Goal: Information Seeking & Learning: Find specific fact

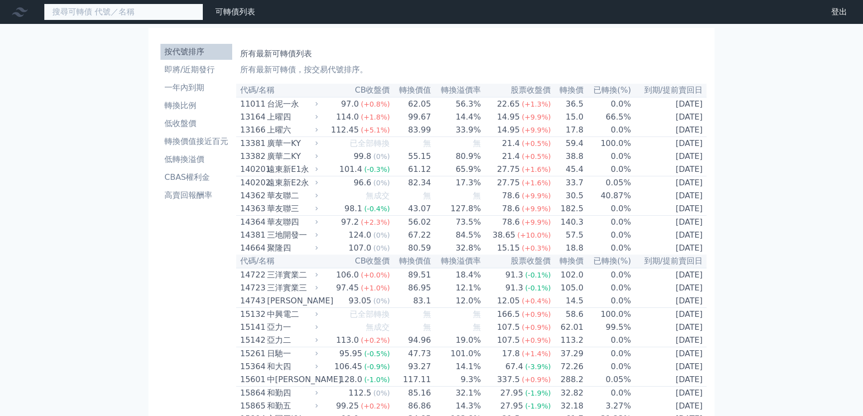
click at [149, 13] on input at bounding box center [123, 11] width 159 height 17
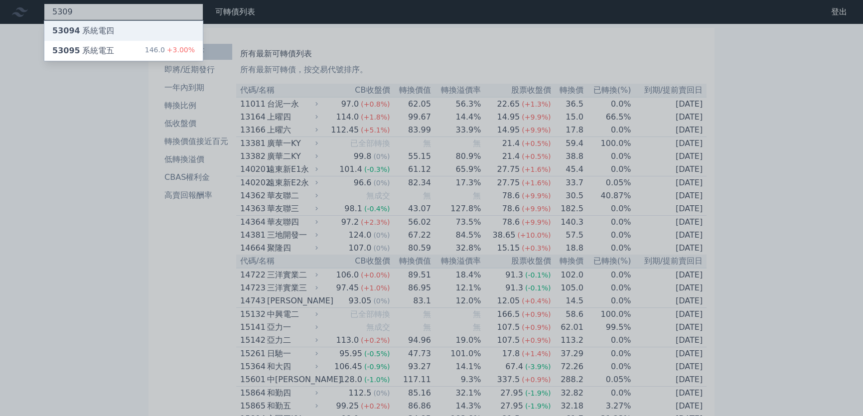
type input "5309"
click at [125, 29] on div "53094 系統電四" at bounding box center [123, 31] width 158 height 20
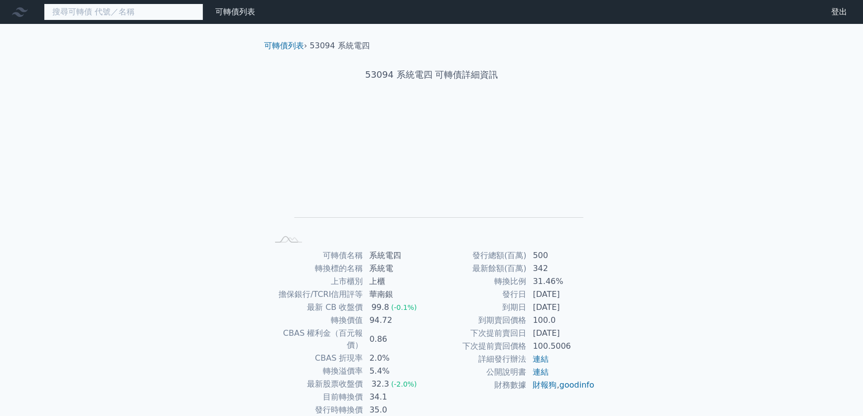
click at [115, 13] on input at bounding box center [123, 11] width 159 height 17
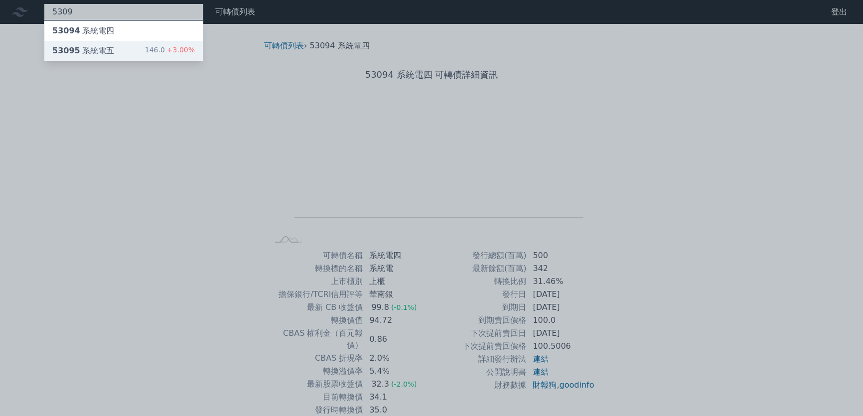
type input "5309"
click at [99, 48] on div "53095 系統電五" at bounding box center [83, 51] width 62 height 12
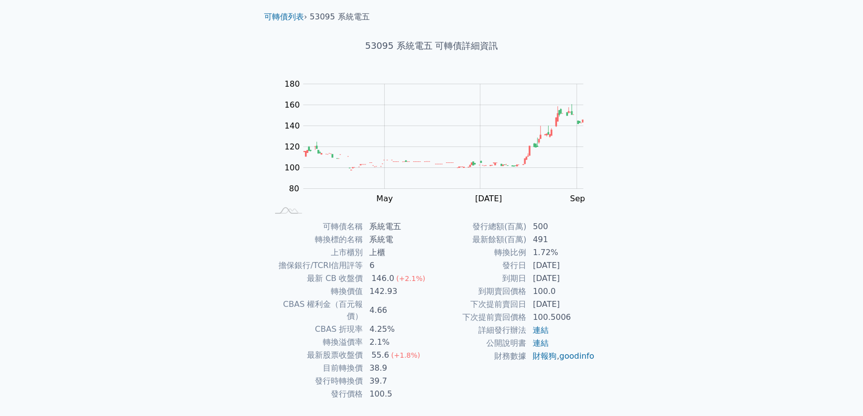
scroll to position [45, 0]
